Goal: Task Accomplishment & Management: Manage account settings

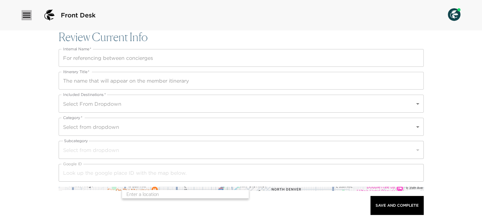
click at [29, 17] on icon "button" at bounding box center [27, 15] width 8 height 5
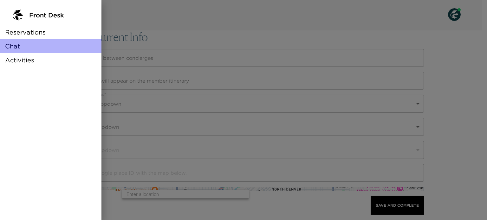
click at [16, 47] on span "Chat" at bounding box center [12, 46] width 15 height 9
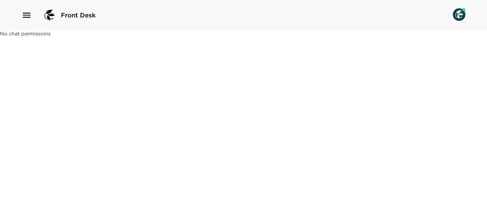
click at [459, 14] on img at bounding box center [458, 14] width 13 height 13
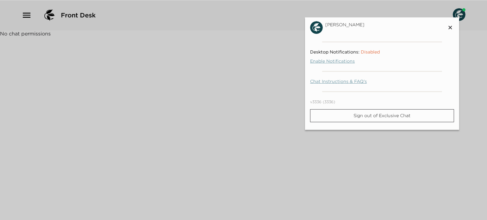
click at [27, 15] on div at bounding box center [243, 110] width 487 height 220
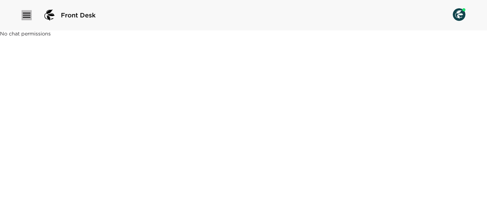
click at [27, 15] on icon "button" at bounding box center [27, 15] width 8 height 5
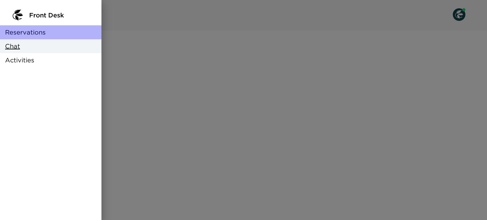
click at [32, 32] on span "Reservations" at bounding box center [25, 32] width 41 height 9
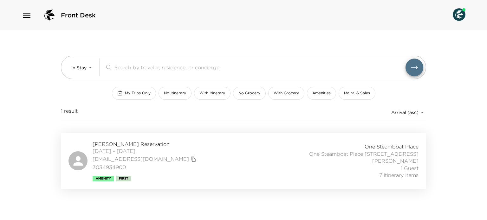
click at [32, 17] on div "Front Desk" at bounding box center [59, 15] width 74 height 15
click at [25, 15] on icon "button" at bounding box center [27, 15] width 8 height 5
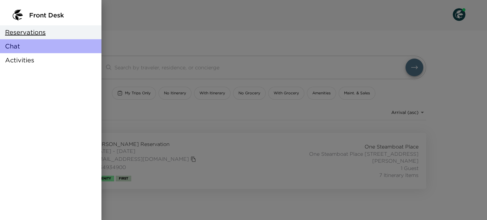
click at [14, 43] on span "Chat" at bounding box center [12, 46] width 15 height 9
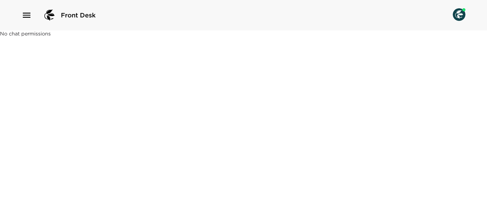
click at [58, 16] on div "Front Desk" at bounding box center [59, 15] width 74 height 15
click at [23, 16] on icon "button" at bounding box center [27, 15] width 10 height 10
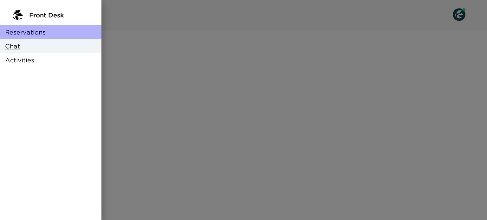
click at [27, 30] on span "Reservations" at bounding box center [25, 32] width 41 height 9
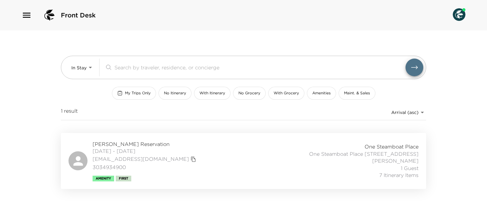
click at [240, 165] on div "[PERSON_NAME] Reservation [DATE] - [DATE] [EMAIL_ADDRESS][DOMAIN_NAME] 30349349…" at bounding box center [243, 161] width 350 height 41
